Goal: Check status

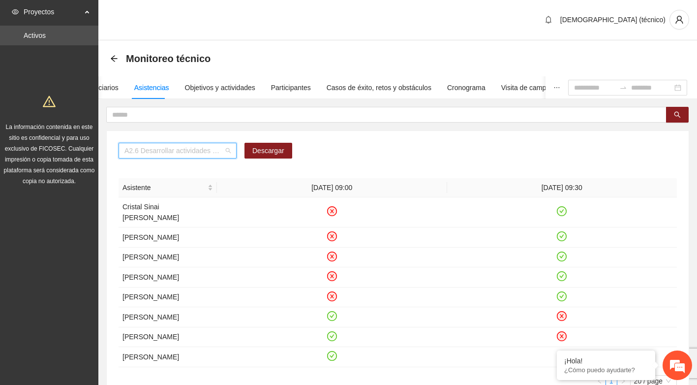
scroll to position [339, 0]
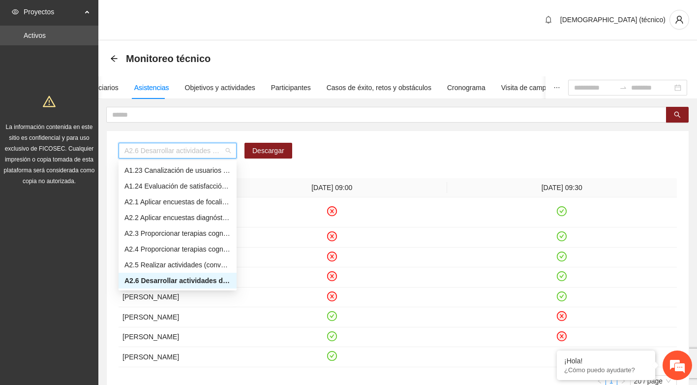
drag, startPoint x: 226, startPoint y: 150, endPoint x: -34, endPoint y: 141, distance: 260.0
click at [0, 141] on html "Proyectos Activos La información contenida en este sitio es confidencial y para…" at bounding box center [348, 192] width 697 height 385
type input "*****"
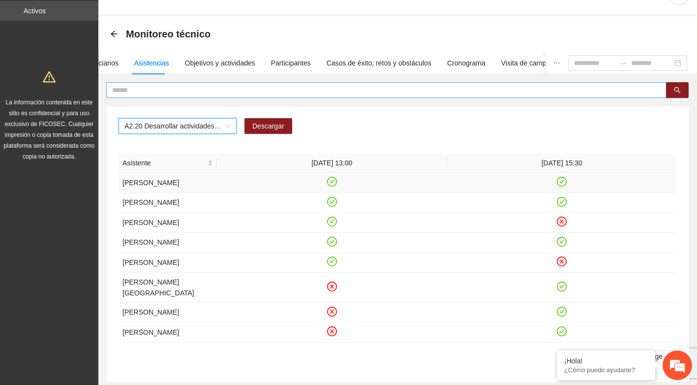
scroll to position [0, 0]
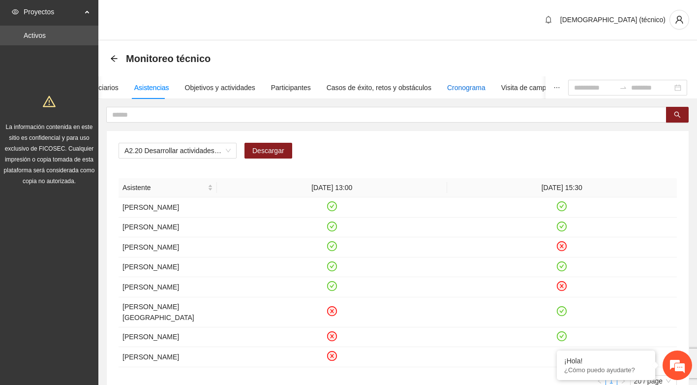
click at [470, 85] on div "Cronograma" at bounding box center [466, 87] width 38 height 11
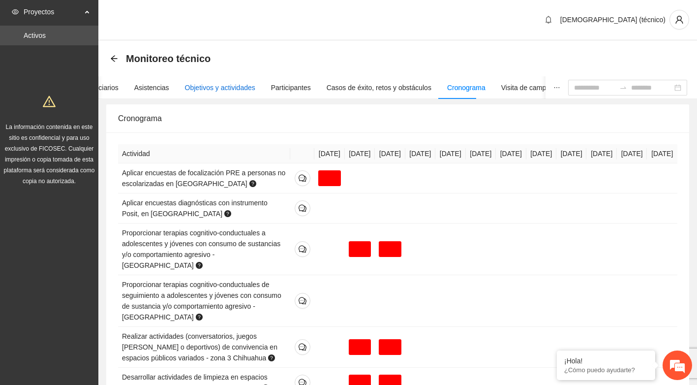
click at [204, 91] on div "Objetivos y actividades" at bounding box center [220, 87] width 70 height 11
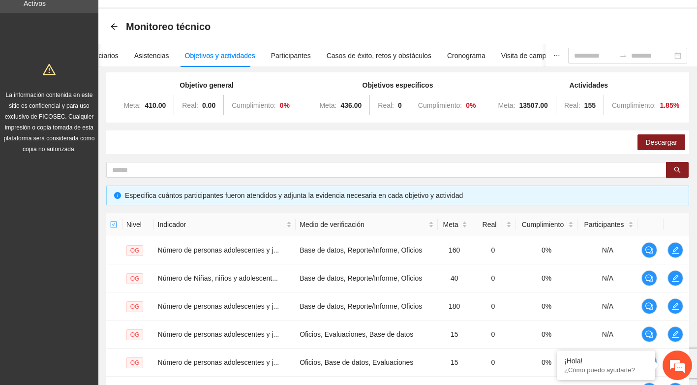
scroll to position [49, 0]
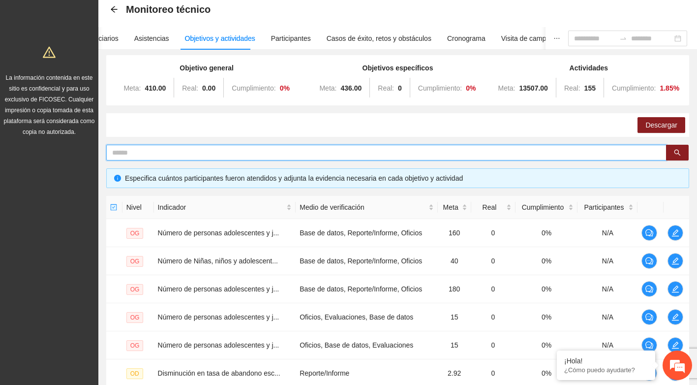
click at [129, 151] on input "text" at bounding box center [382, 152] width 541 height 11
click at [114, 154] on input "***" at bounding box center [382, 152] width 541 height 11
type input "*****"
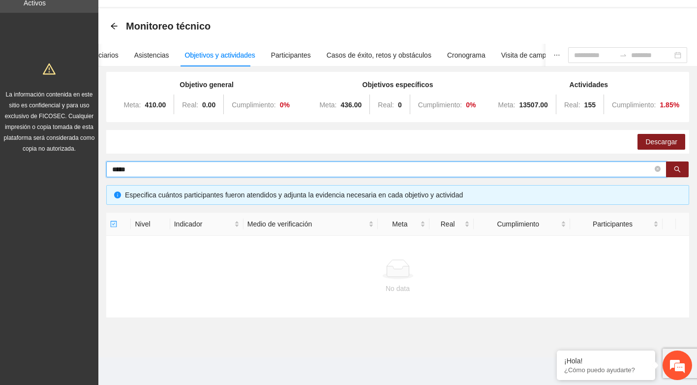
scroll to position [32, 0]
click at [135, 168] on input "*****" at bounding box center [382, 169] width 541 height 11
drag, startPoint x: 135, startPoint y: 168, endPoint x: 98, endPoint y: 173, distance: 36.7
click at [98, 173] on div "Objetivo general Meta: 410.00 Real: 0.00 Cumplimiento: 0 % Objetivos específico…" at bounding box center [397, 199] width 599 height 251
click at [686, 169] on button "button" at bounding box center [677, 169] width 23 height 16
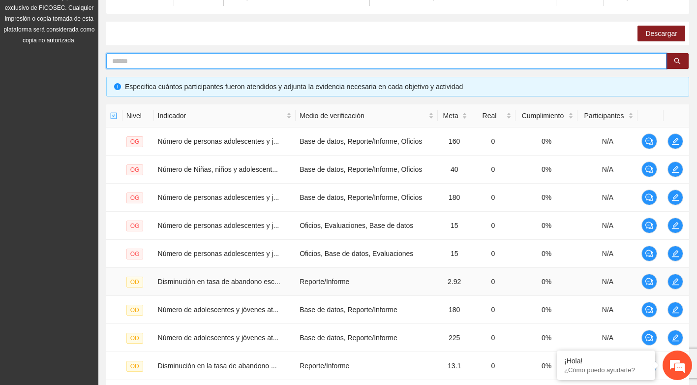
scroll to position [258, 0]
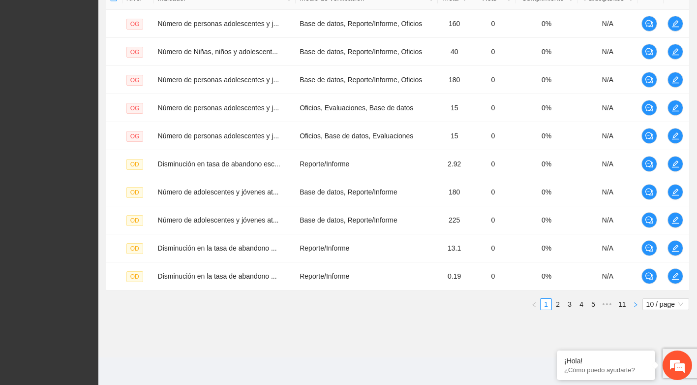
click at [637, 305] on icon "right" at bounding box center [636, 305] width 6 height 6
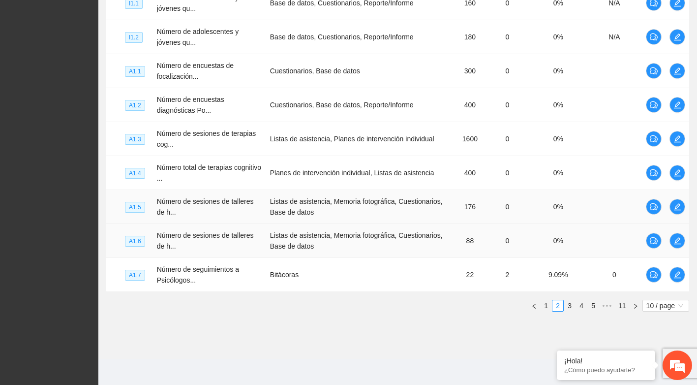
scroll to position [317, 0]
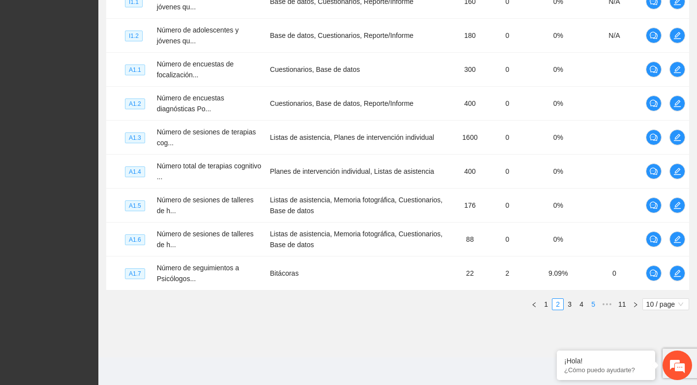
click at [589, 307] on link "5" at bounding box center [593, 304] width 11 height 11
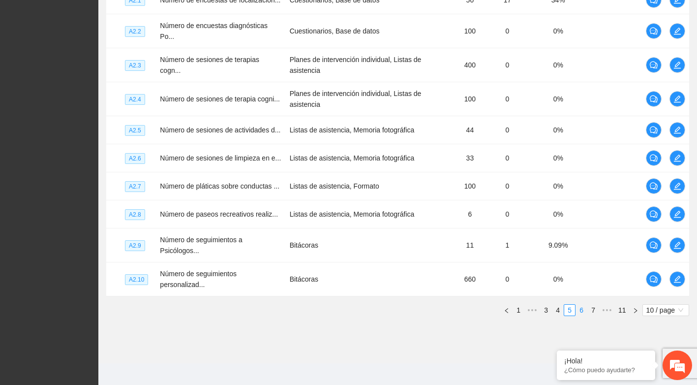
click at [586, 305] on link "6" at bounding box center [581, 310] width 11 height 11
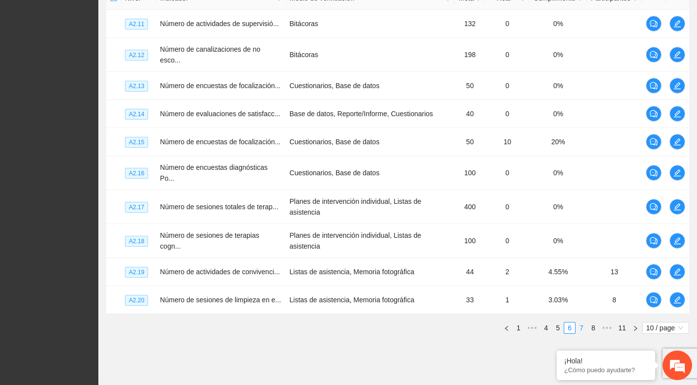
click at [582, 322] on link "7" at bounding box center [581, 327] width 11 height 11
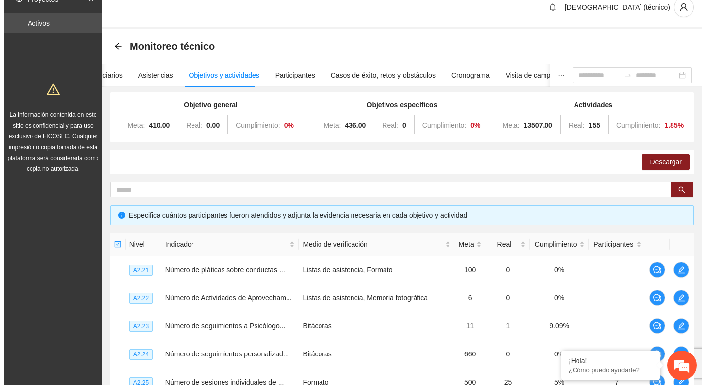
scroll to position [111, 0]
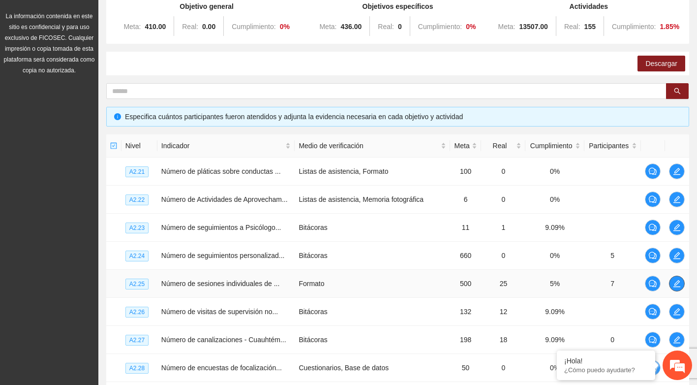
click at [683, 286] on span "edit" at bounding box center [677, 284] width 15 height 8
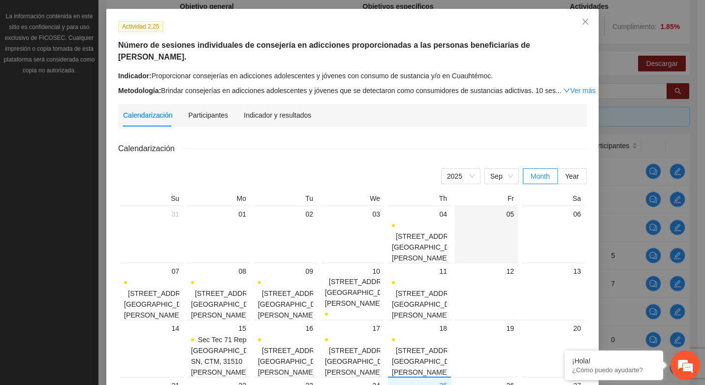
scroll to position [0, 0]
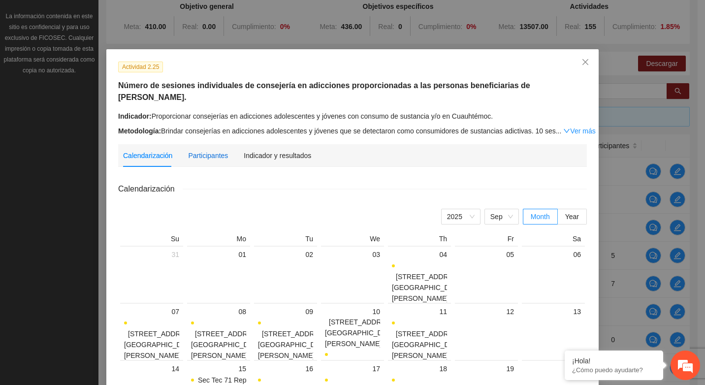
click at [201, 150] on div "Participantes" at bounding box center [208, 155] width 40 height 11
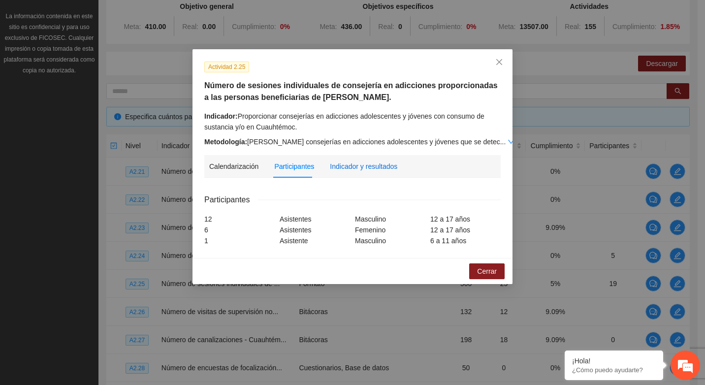
click at [339, 162] on div "Indicador y resultados" at bounding box center [363, 166] width 67 height 11
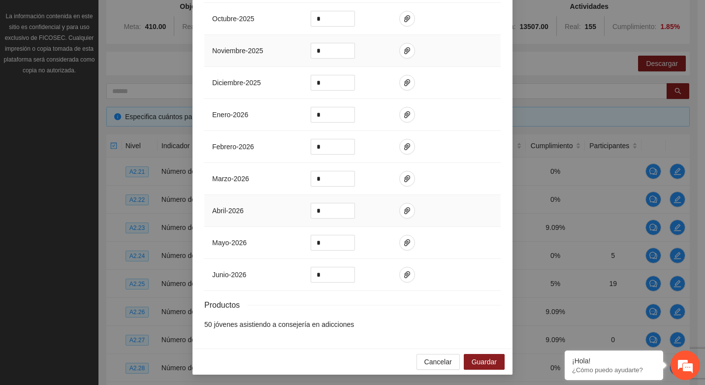
scroll to position [342, 0]
click at [438, 363] on span "Cancelar" at bounding box center [438, 360] width 28 height 11
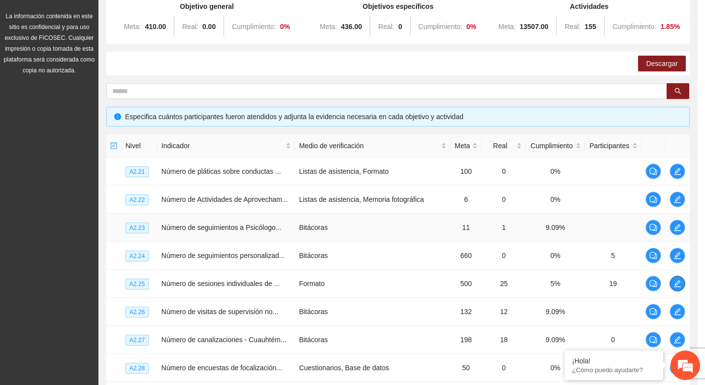
scroll to position [0, 0]
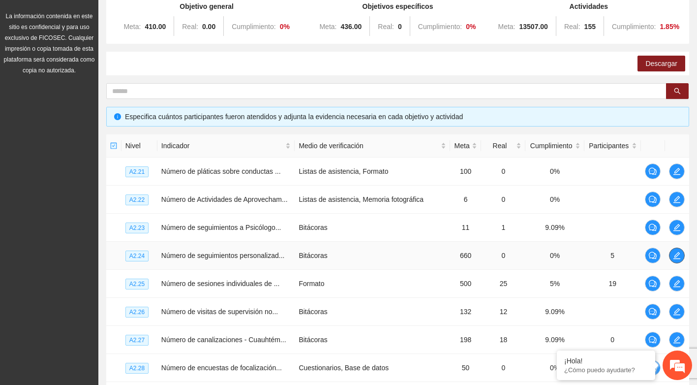
click at [682, 255] on span "edit" at bounding box center [677, 255] width 15 height 8
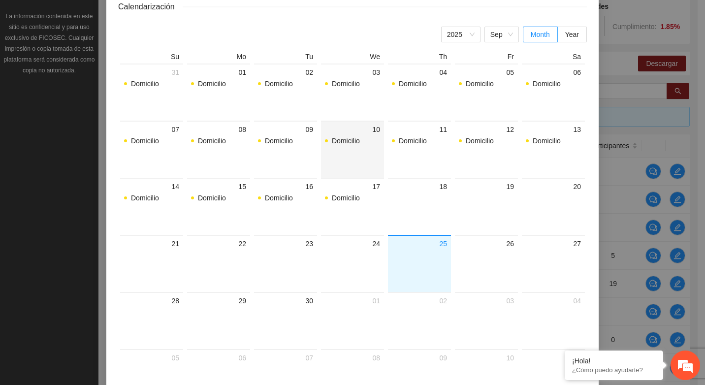
scroll to position [148, 0]
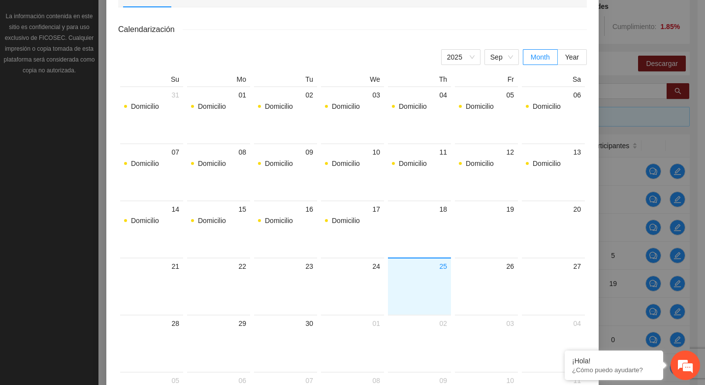
click at [620, 44] on div "Actividad 2.24 Número de seguimientos personalizados a usuarios no escolarizado…" at bounding box center [352, 192] width 705 height 385
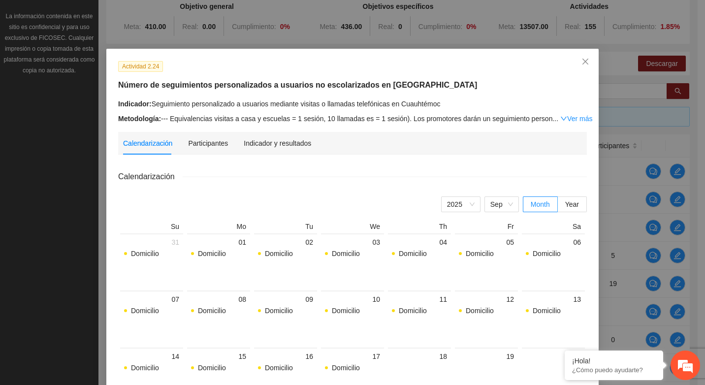
scroll to position [0, 0]
click at [581, 58] on span "Close" at bounding box center [585, 62] width 27 height 27
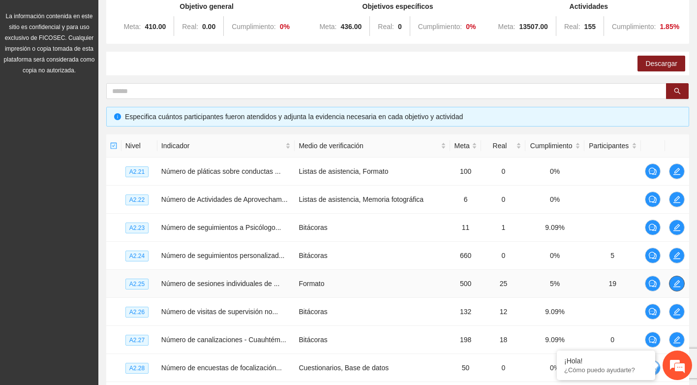
click at [681, 283] on span "edit" at bounding box center [677, 284] width 15 height 8
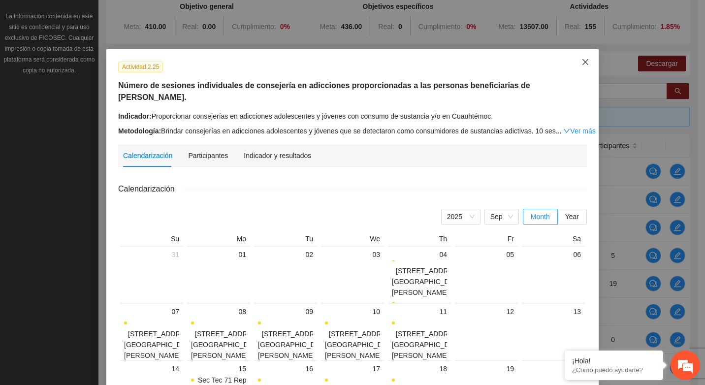
click at [584, 63] on icon "close" at bounding box center [585, 62] width 8 height 8
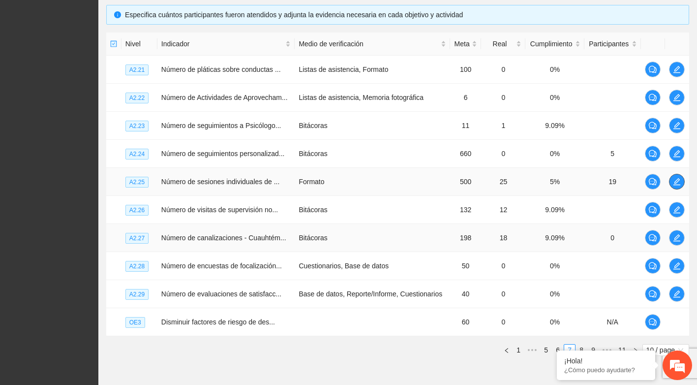
scroll to position [258, 0]
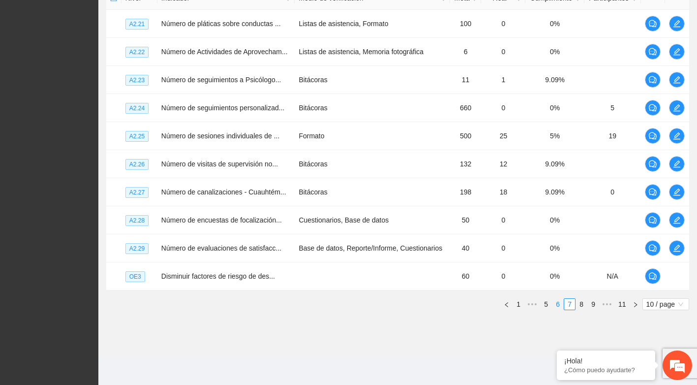
click at [559, 304] on link "6" at bounding box center [558, 304] width 11 height 11
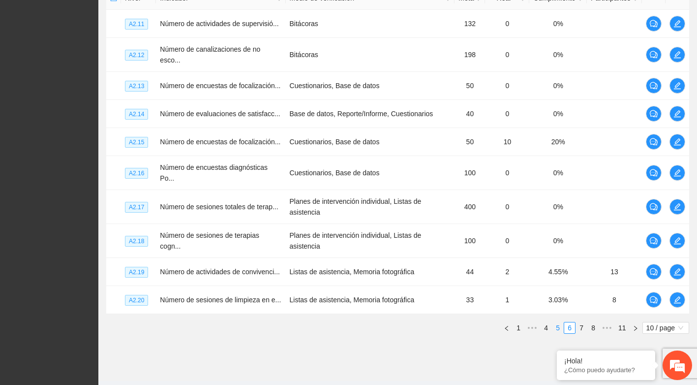
click at [553, 322] on link "5" at bounding box center [558, 327] width 11 height 11
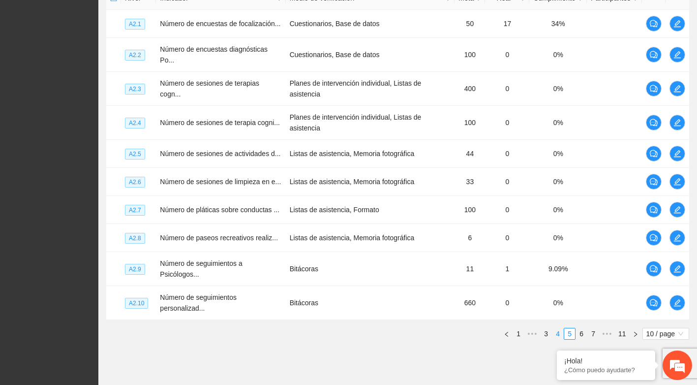
click at [560, 332] on link "4" at bounding box center [558, 333] width 11 height 11
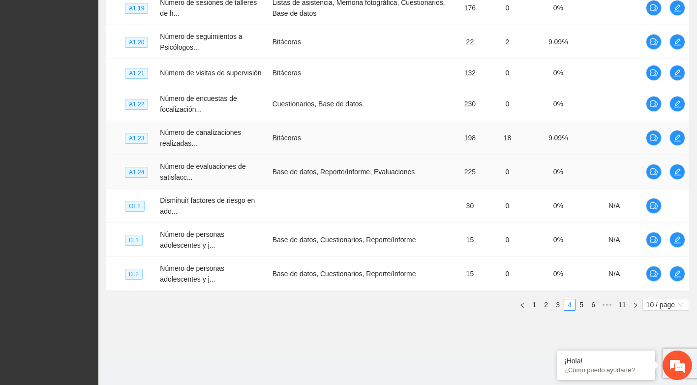
scroll to position [311, 0]
click at [561, 302] on link "3" at bounding box center [558, 304] width 11 height 11
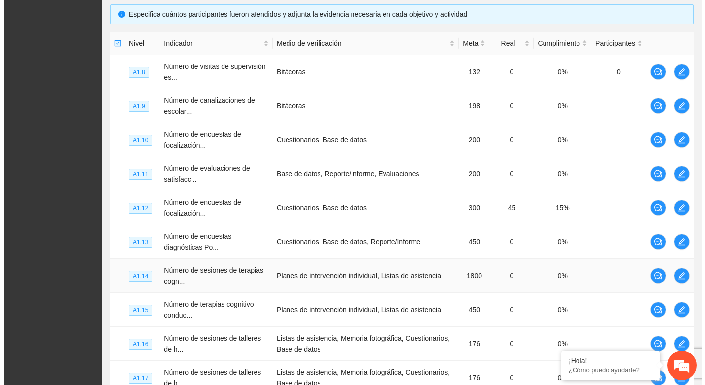
scroll to position [317, 0]
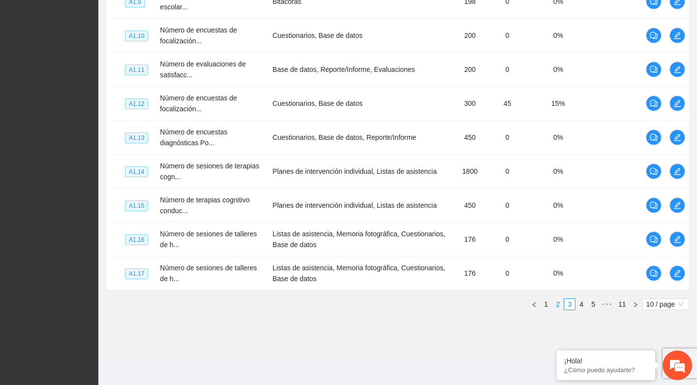
click at [559, 303] on link "2" at bounding box center [558, 304] width 11 height 11
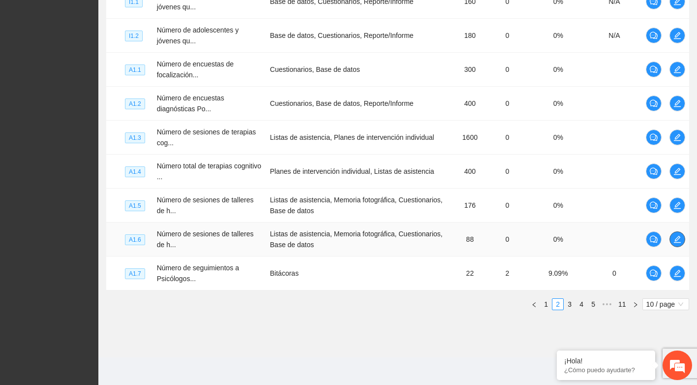
click at [681, 241] on icon "edit" at bounding box center [678, 239] width 8 height 8
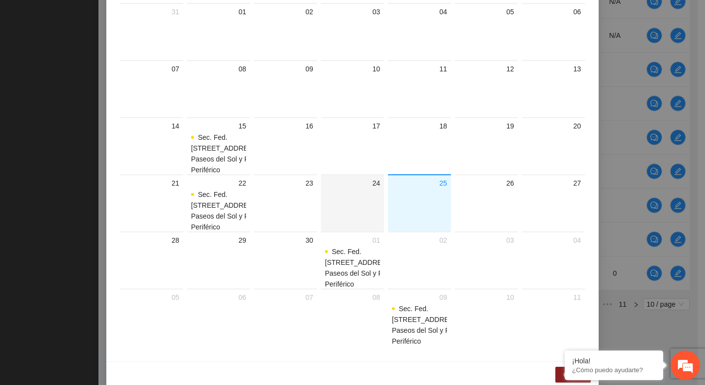
scroll to position [245, 0]
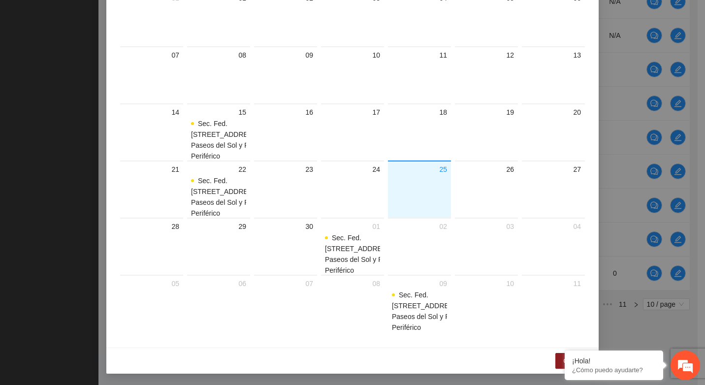
click at [644, 156] on div "Actividad 1.6 Número de sesiones de talleres de habilidades para la vida, temát…" at bounding box center [352, 192] width 705 height 385
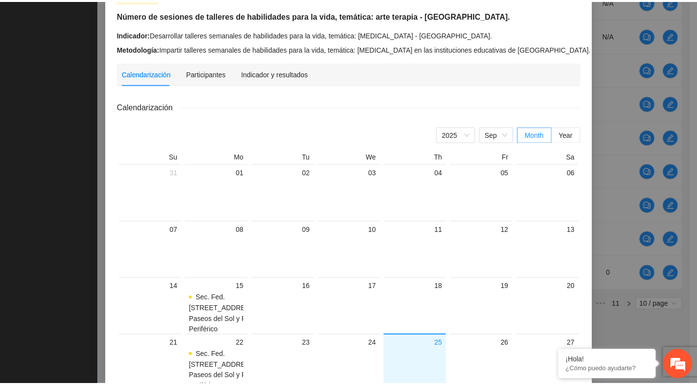
scroll to position [0, 0]
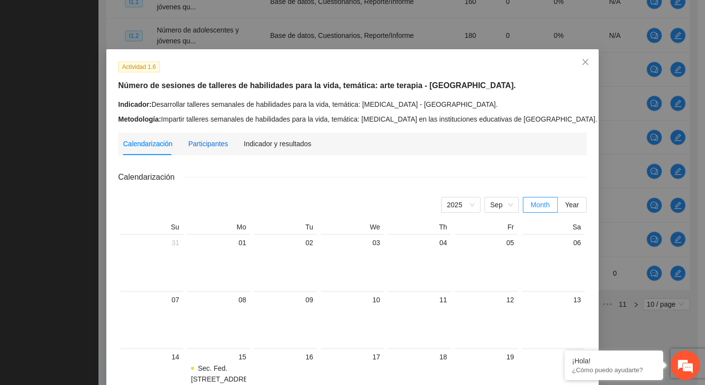
click at [210, 144] on div "Participantes" at bounding box center [208, 143] width 40 height 11
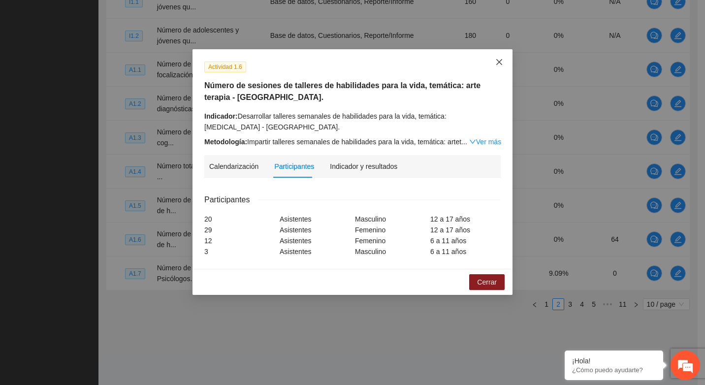
click at [498, 64] on icon "close" at bounding box center [499, 62] width 6 height 6
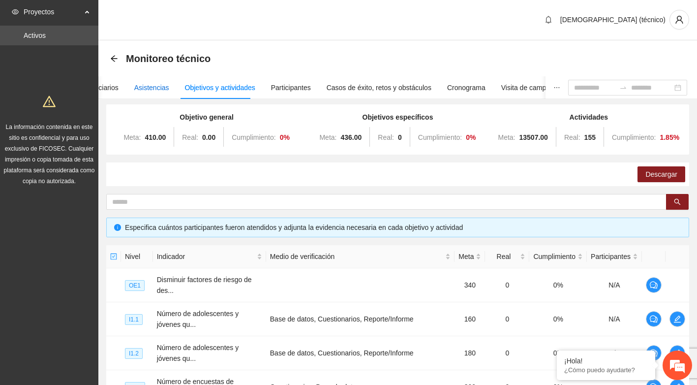
click at [144, 87] on div "Asistencias" at bounding box center [151, 87] width 35 height 11
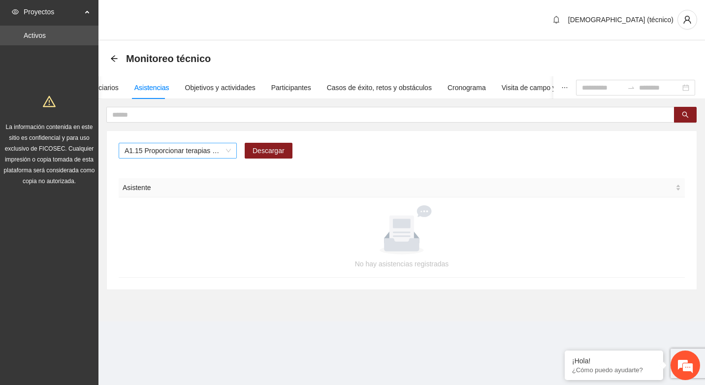
click at [197, 151] on span "A1.15 Proporcionar terapias cognitivo-conductuales de seguimiento a adolescente…" at bounding box center [178, 150] width 106 height 15
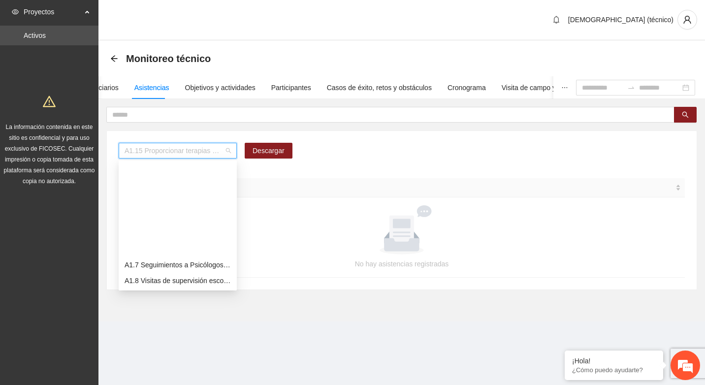
scroll to position [110, 0]
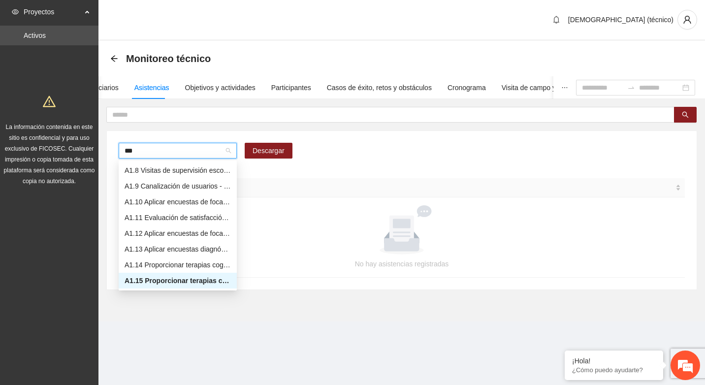
type input "****"
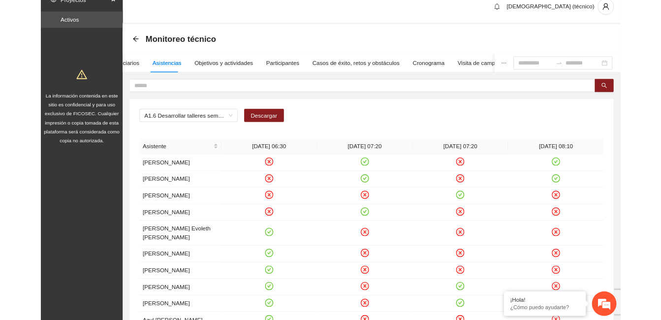
scroll to position [0, 0]
